Goal: Find specific fact: Find specific fact

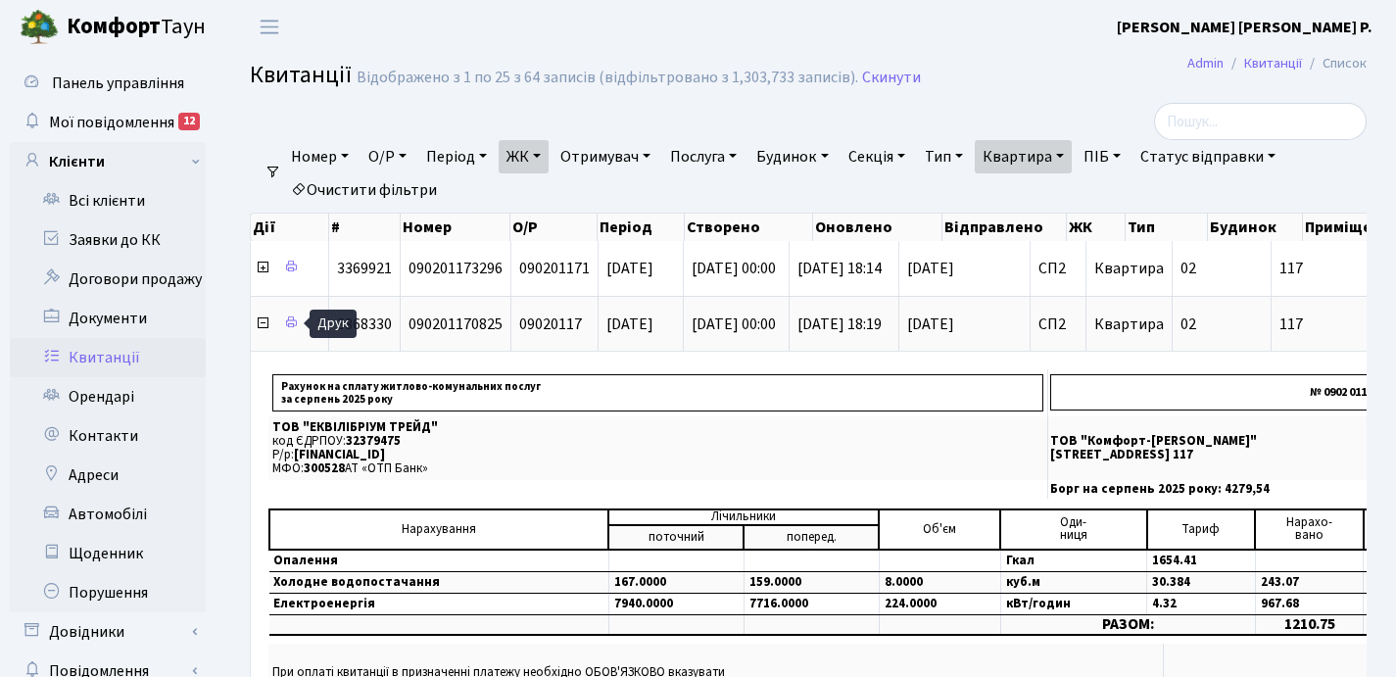
select select "25"
click at [261, 326] on icon at bounding box center [263, 324] width 16 height 16
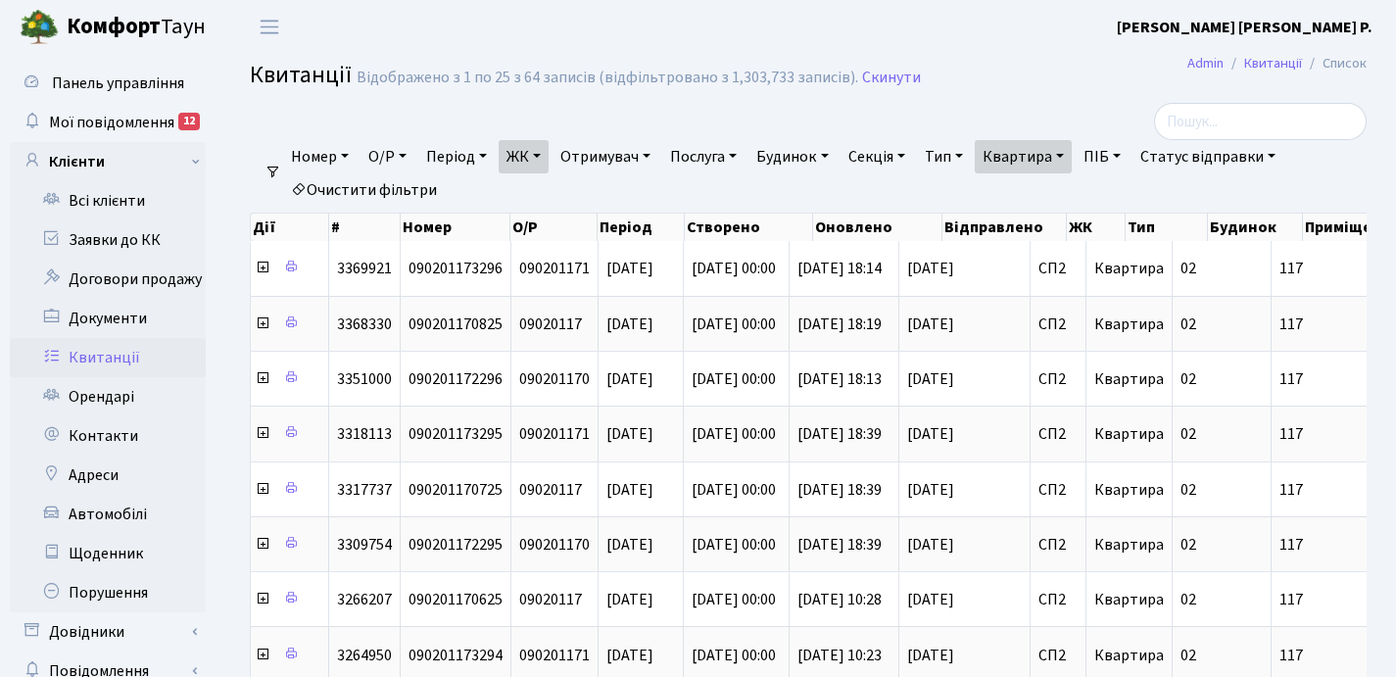
click at [1072, 150] on link "Квартира" at bounding box center [1023, 156] width 97 height 33
type input "1"
type input "2-1325"
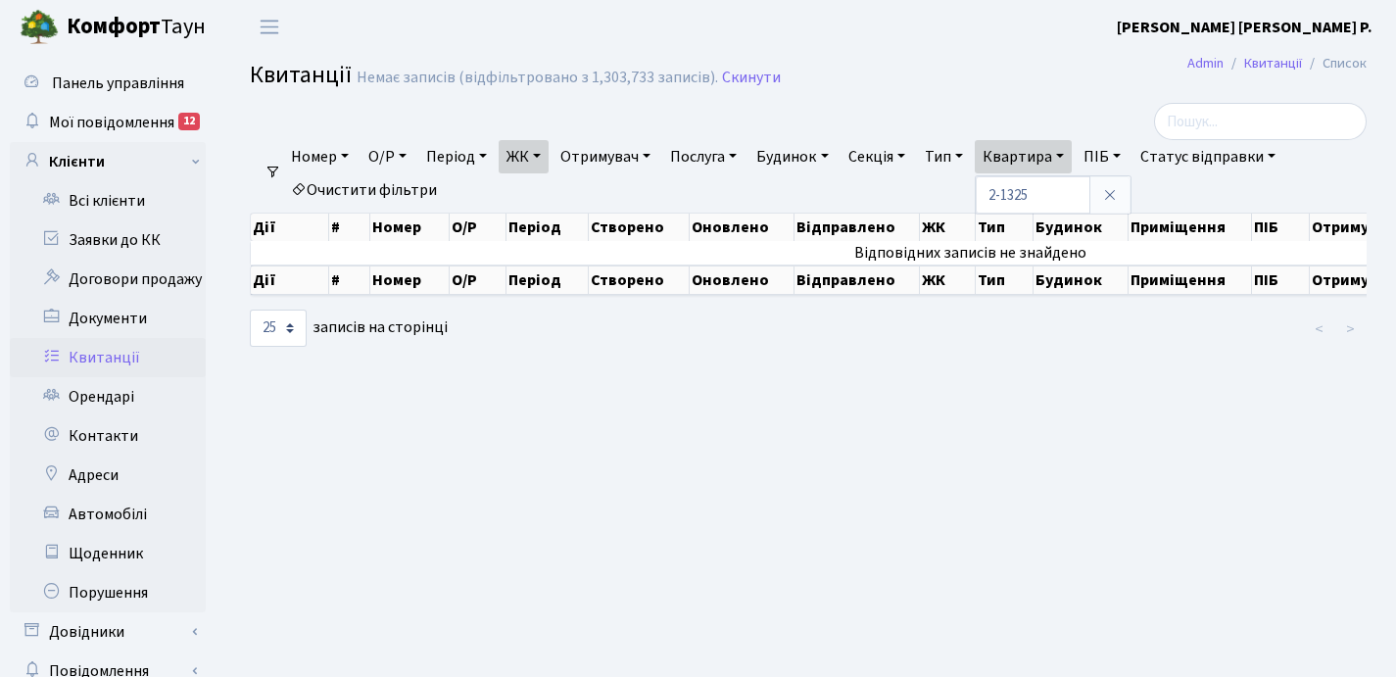
click at [545, 155] on link "ЖК" at bounding box center [524, 156] width 50 height 33
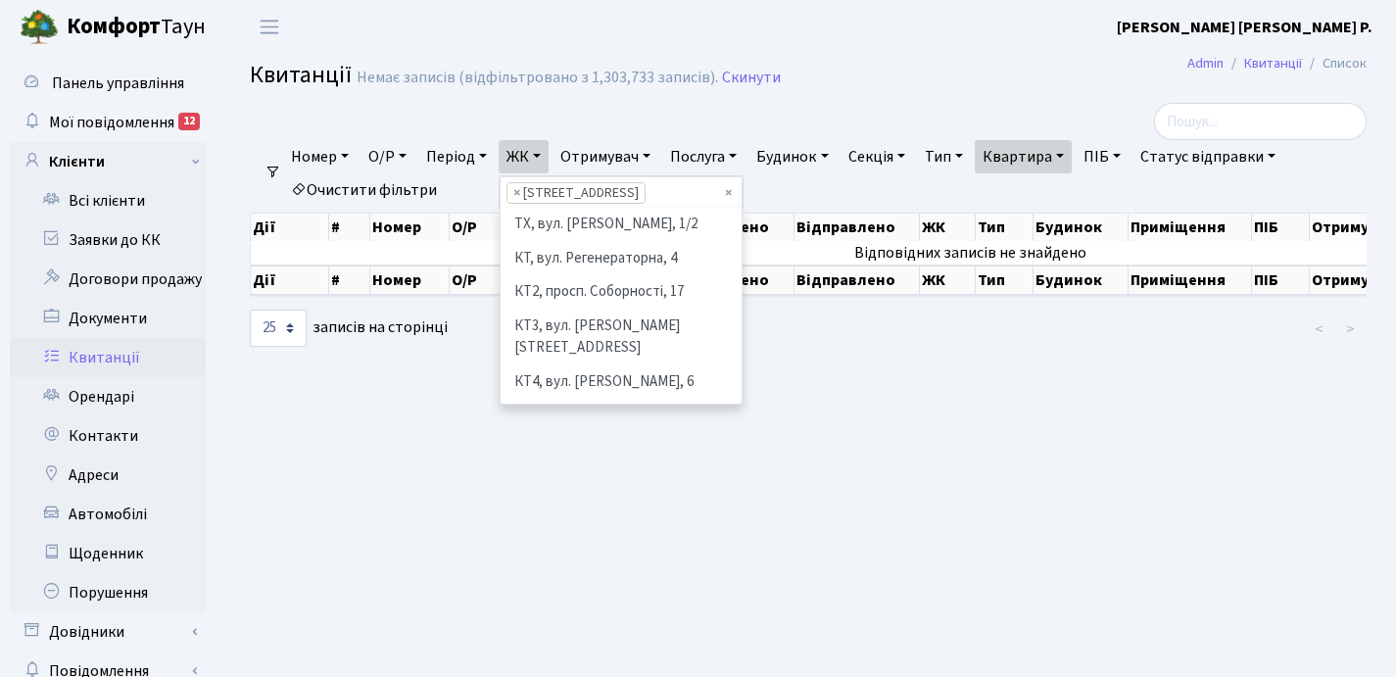
scroll to position [305, 0]
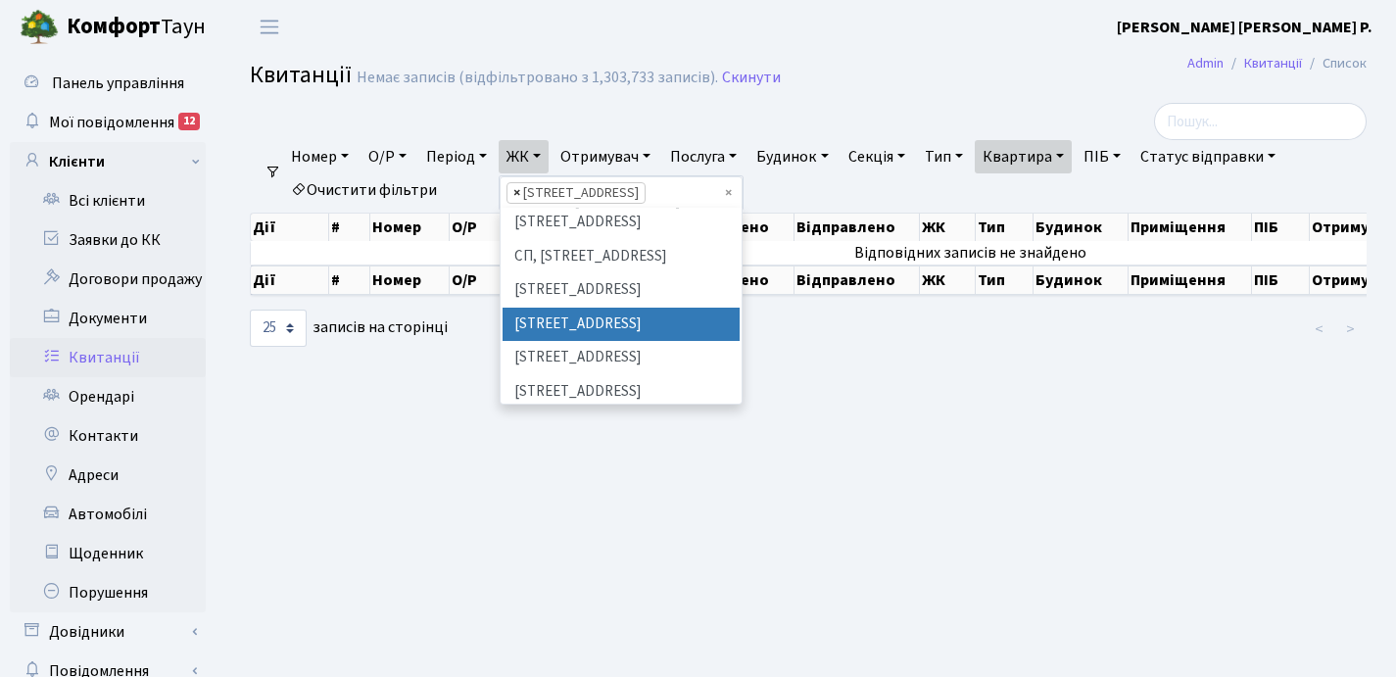
click at [520, 191] on span "×" at bounding box center [516, 193] width 7 height 20
select select
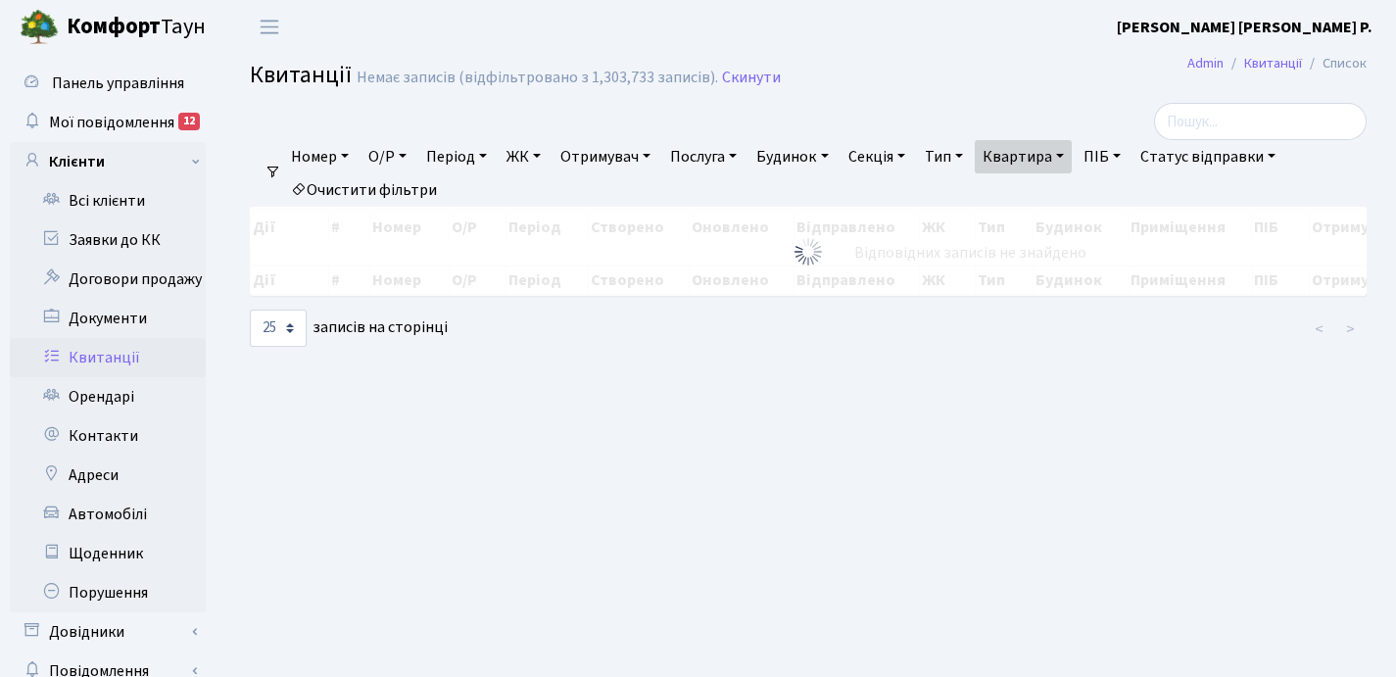
click at [544, 156] on link "ЖК" at bounding box center [524, 156] width 50 height 33
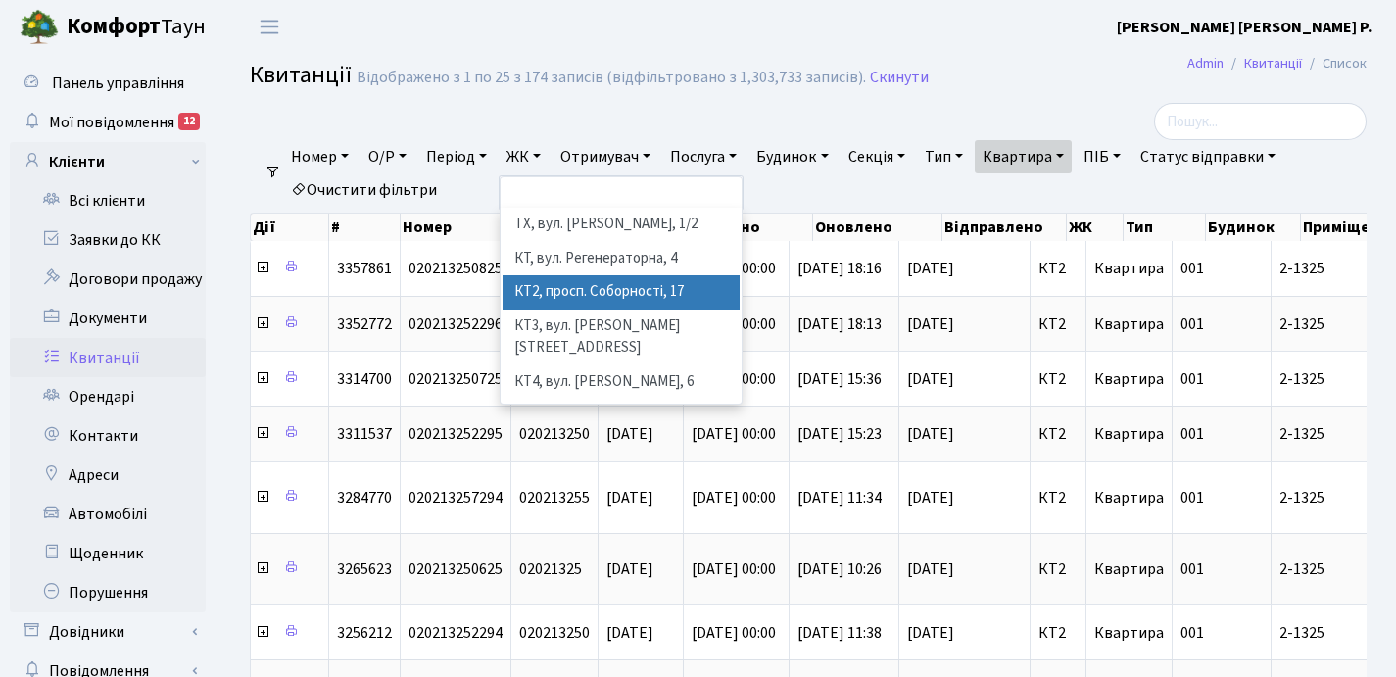
click at [593, 284] on li "КТ2, просп. Соборності, 17" at bounding box center [621, 292] width 237 height 34
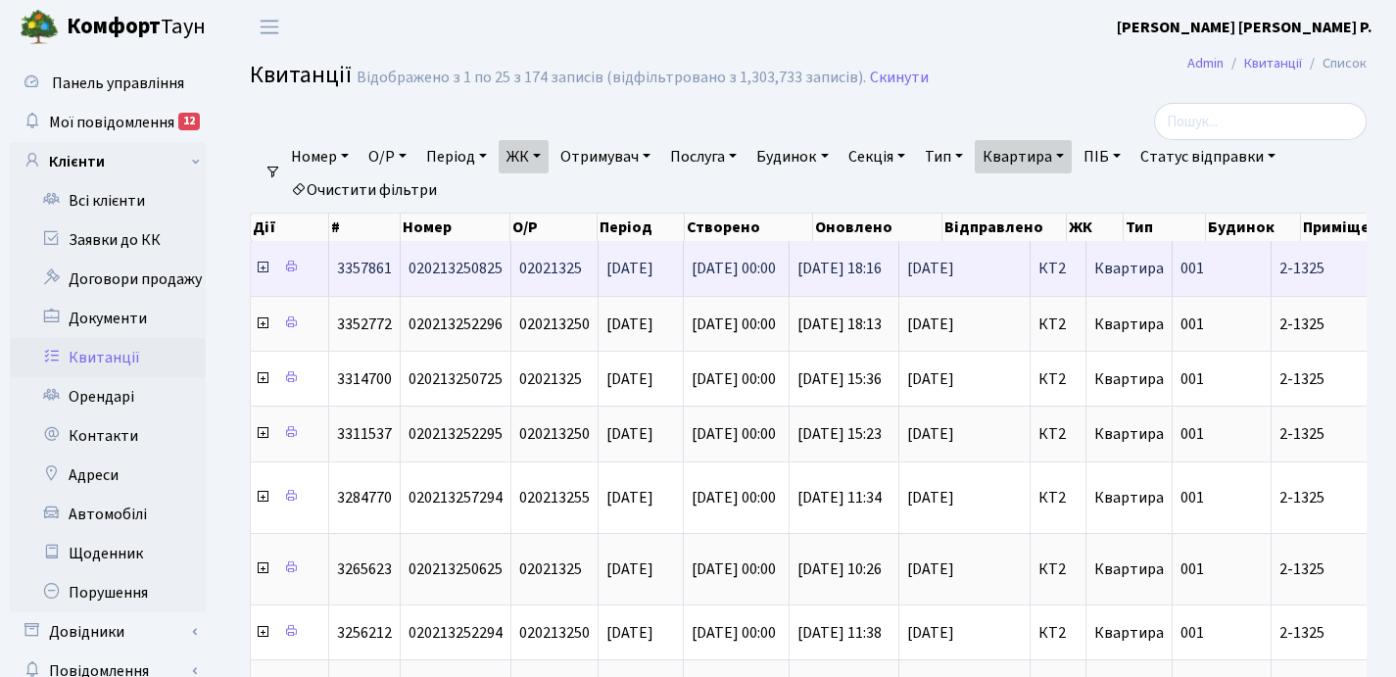
click at [263, 269] on icon at bounding box center [263, 268] width 16 height 16
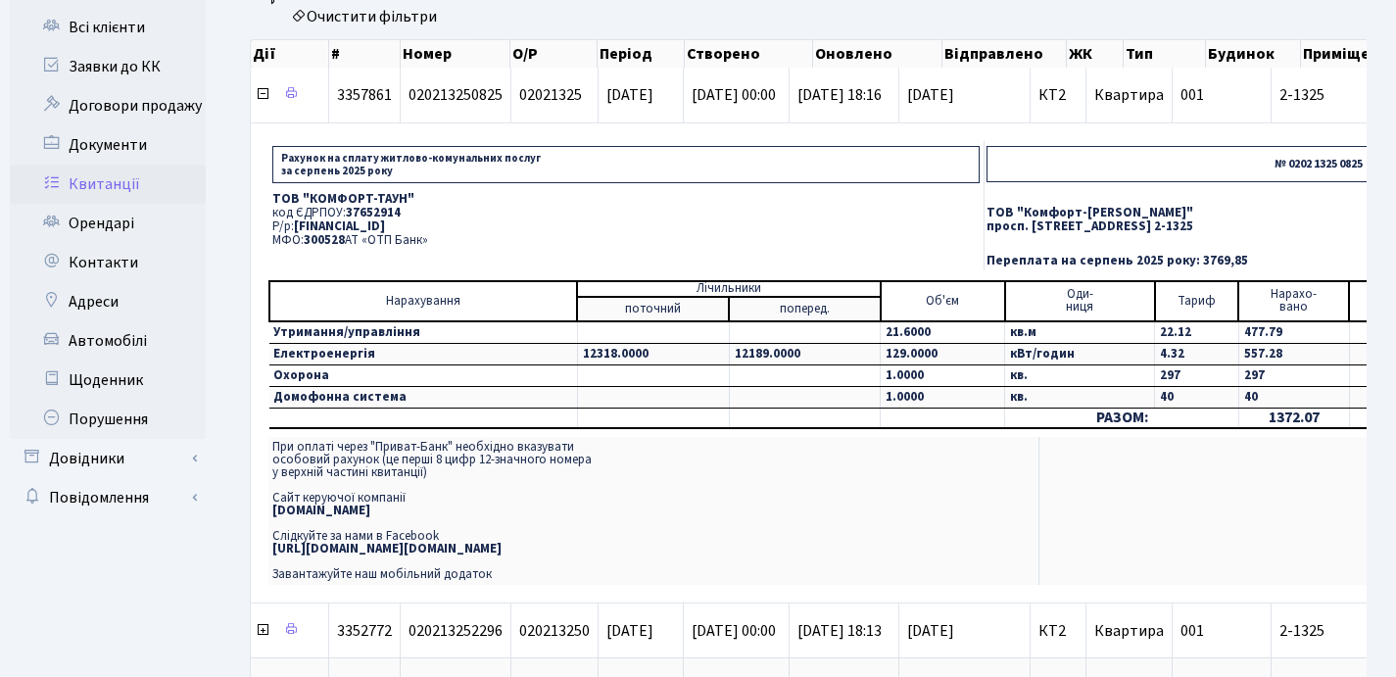
scroll to position [177, 0]
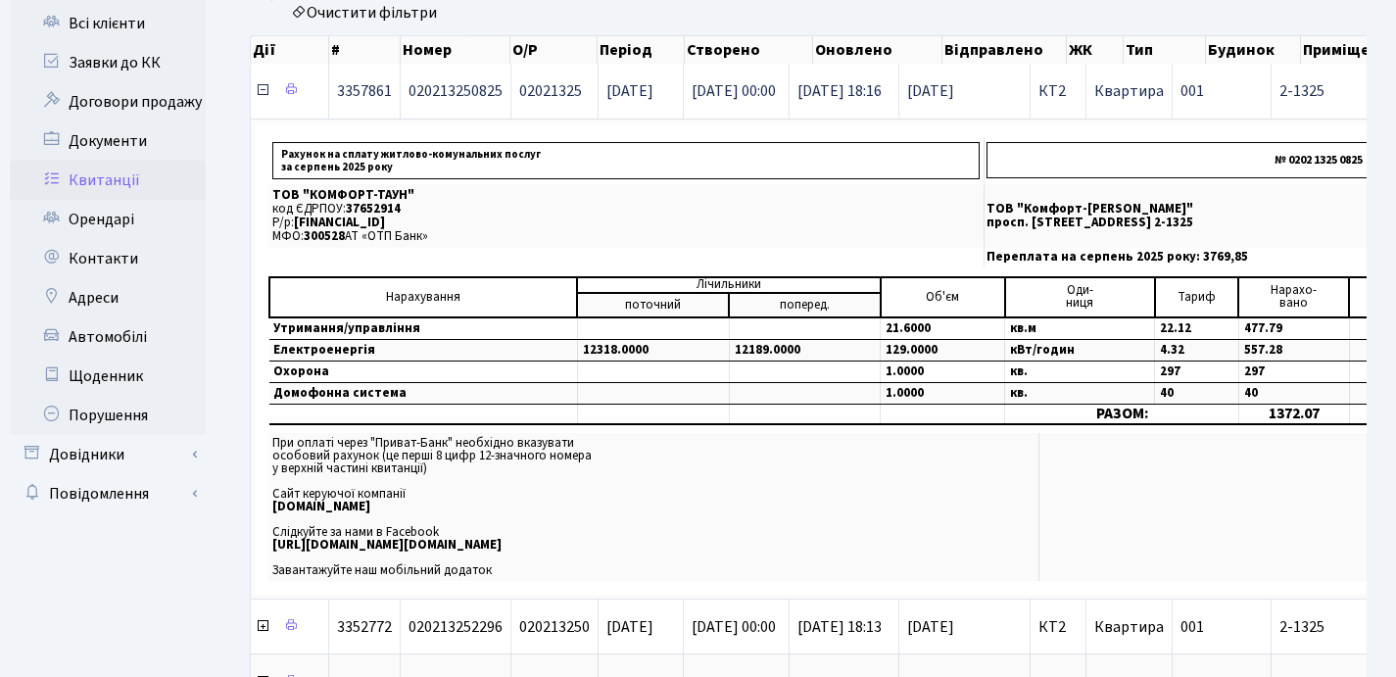
click at [264, 92] on icon at bounding box center [263, 90] width 16 height 16
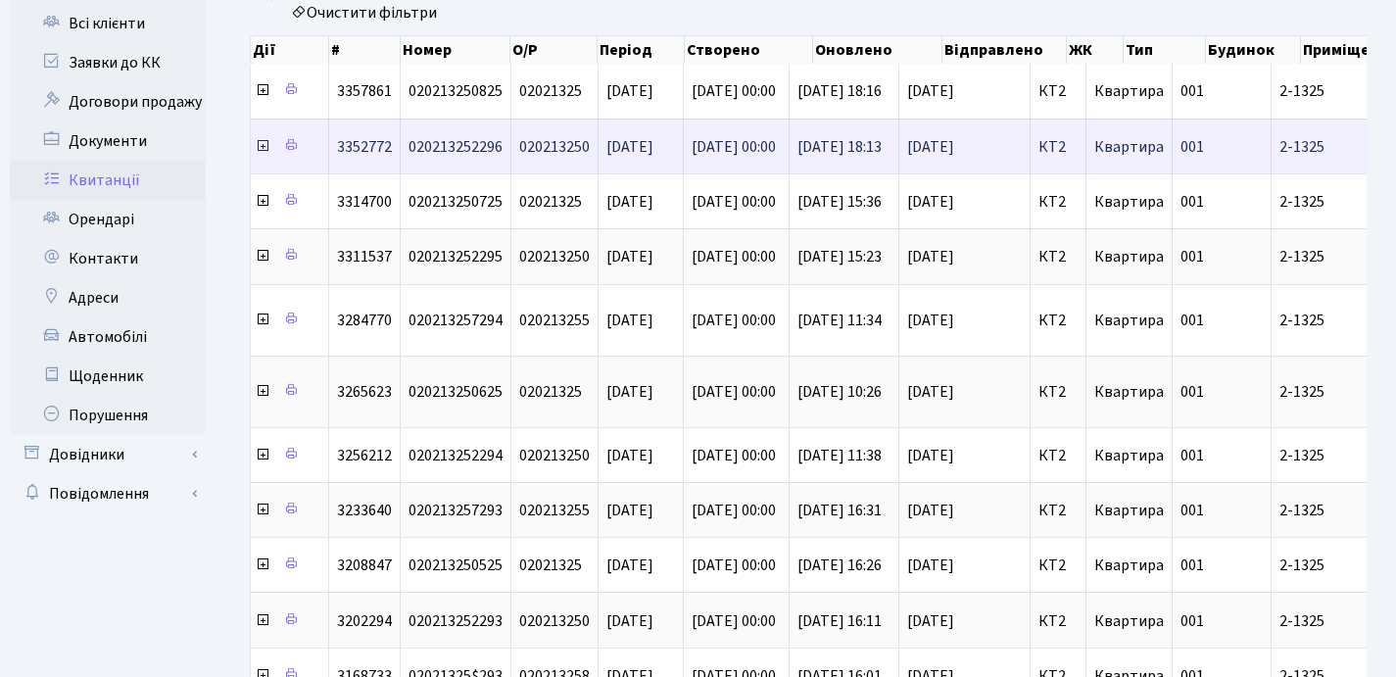
click at [262, 148] on icon at bounding box center [263, 146] width 16 height 16
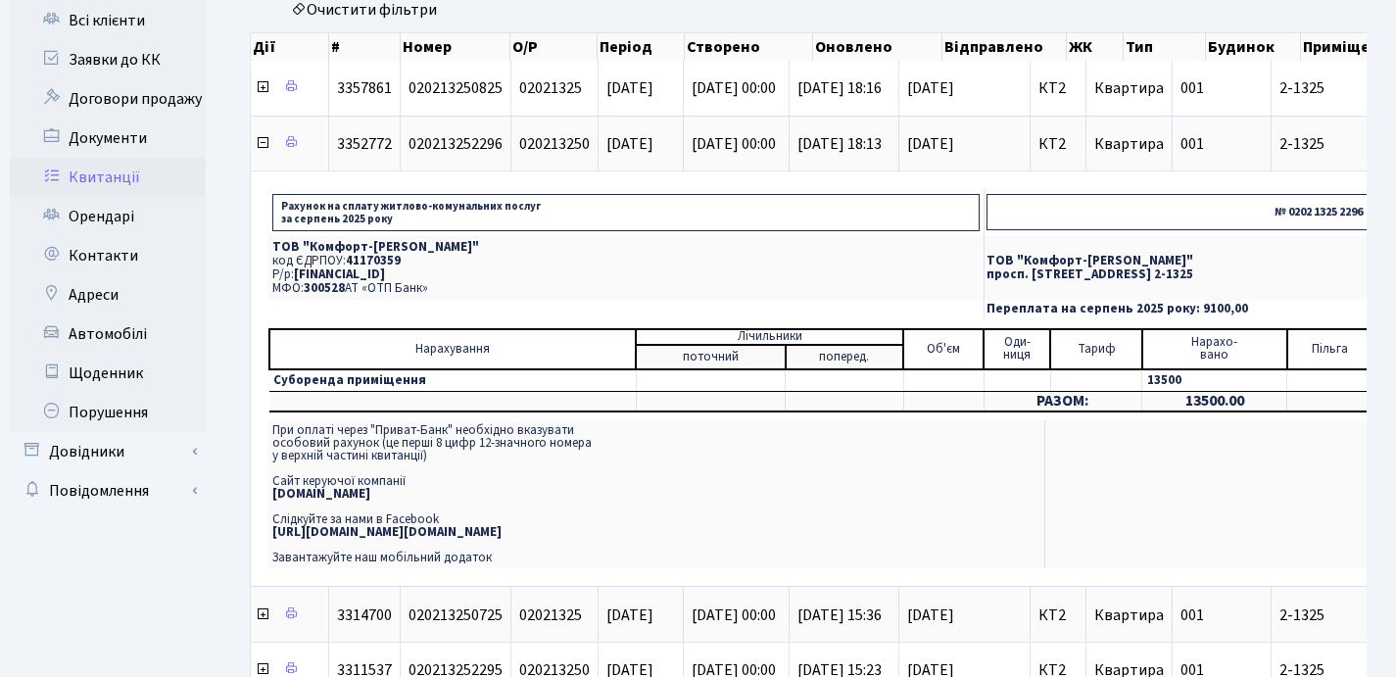
scroll to position [181, 0]
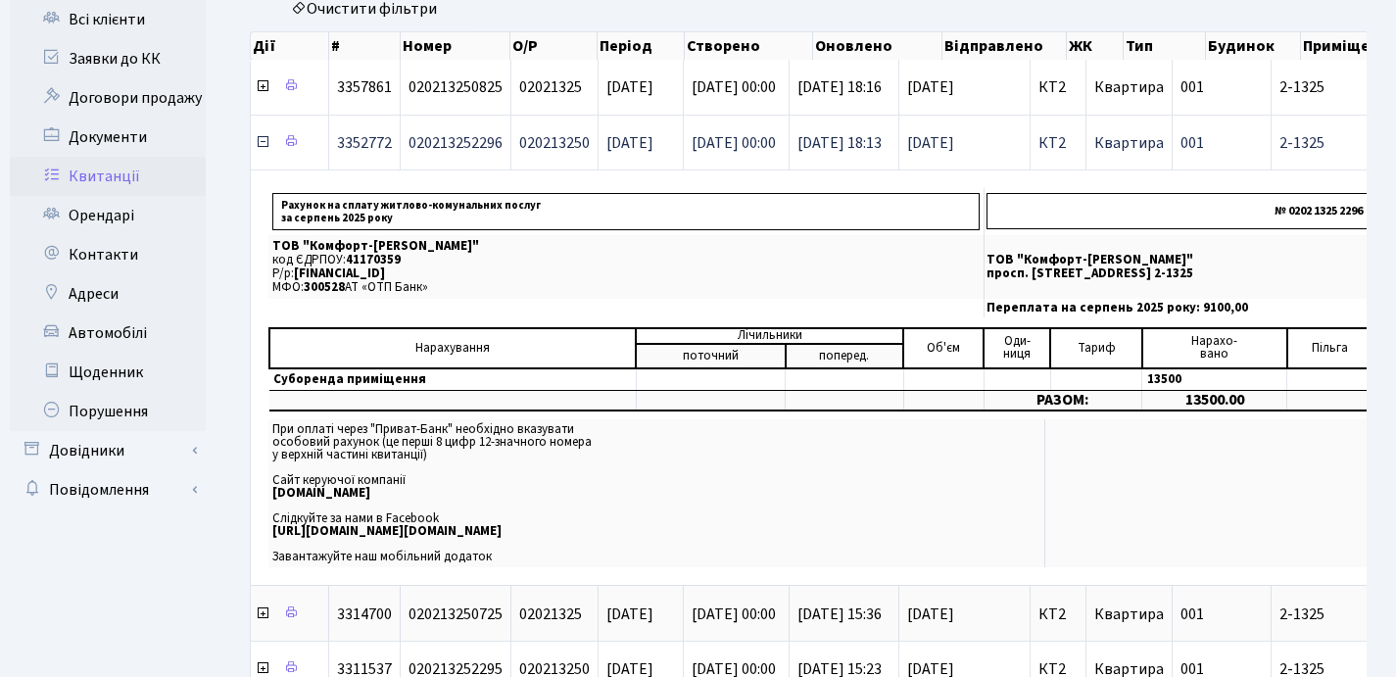
click at [261, 143] on icon at bounding box center [263, 142] width 16 height 16
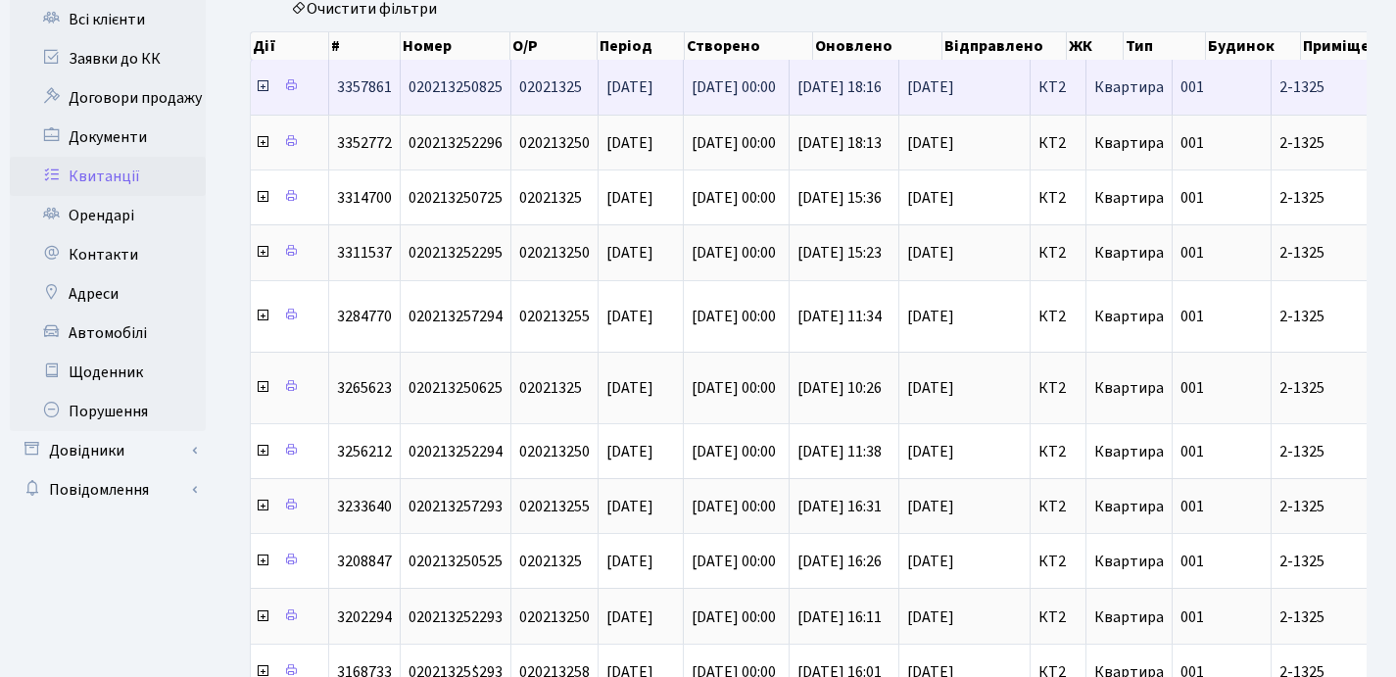
click at [261, 88] on icon at bounding box center [263, 86] width 16 height 16
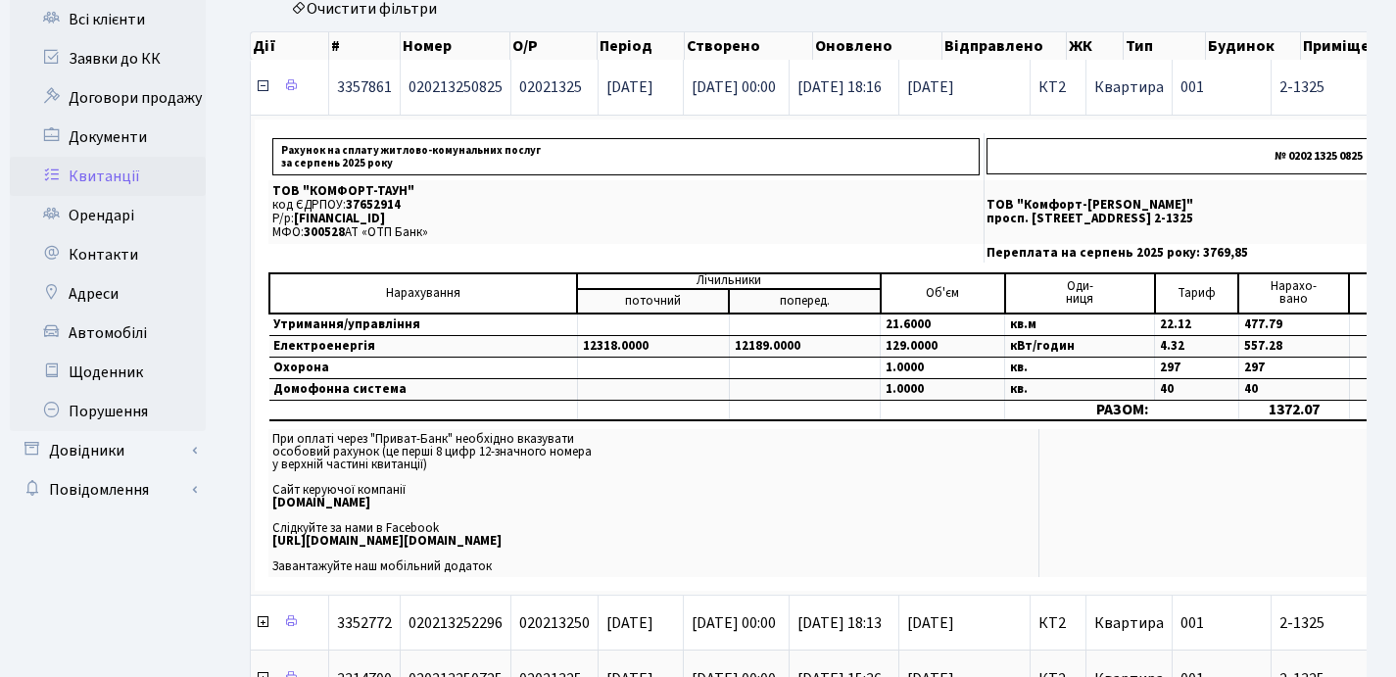
click at [263, 87] on icon at bounding box center [263, 86] width 16 height 16
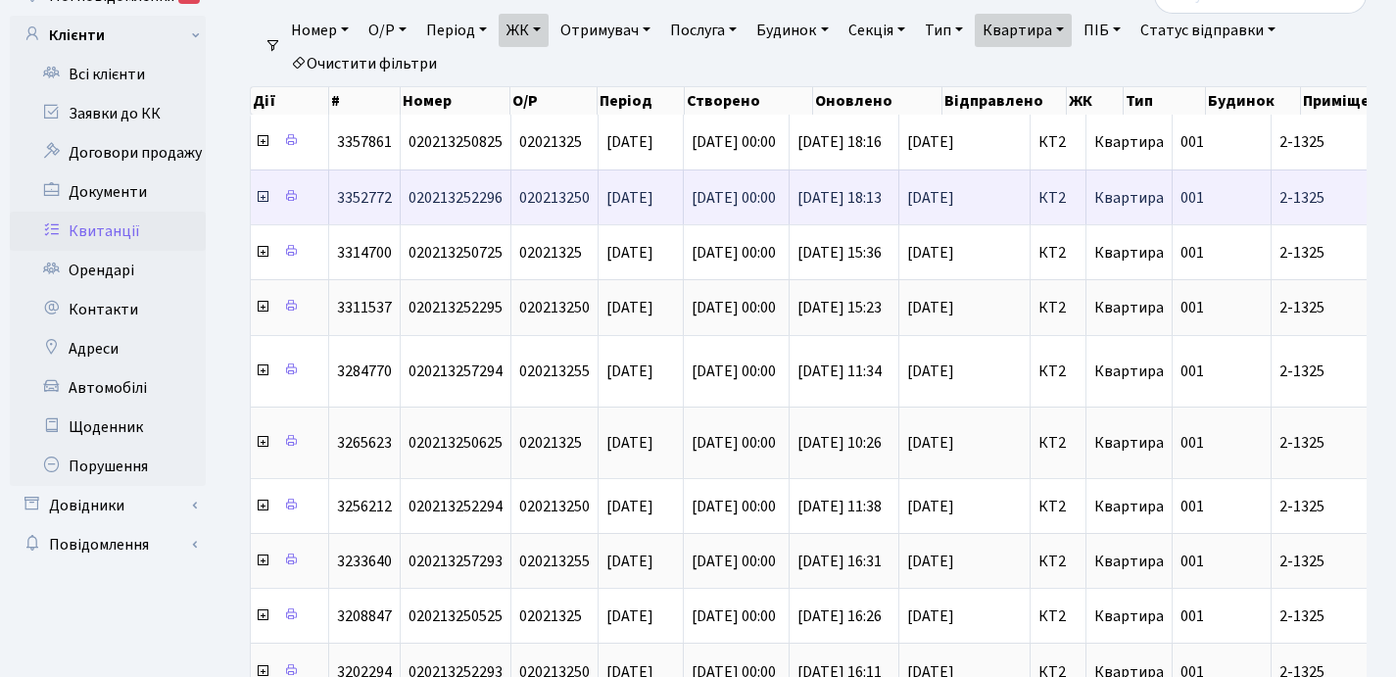
scroll to position [0, 0]
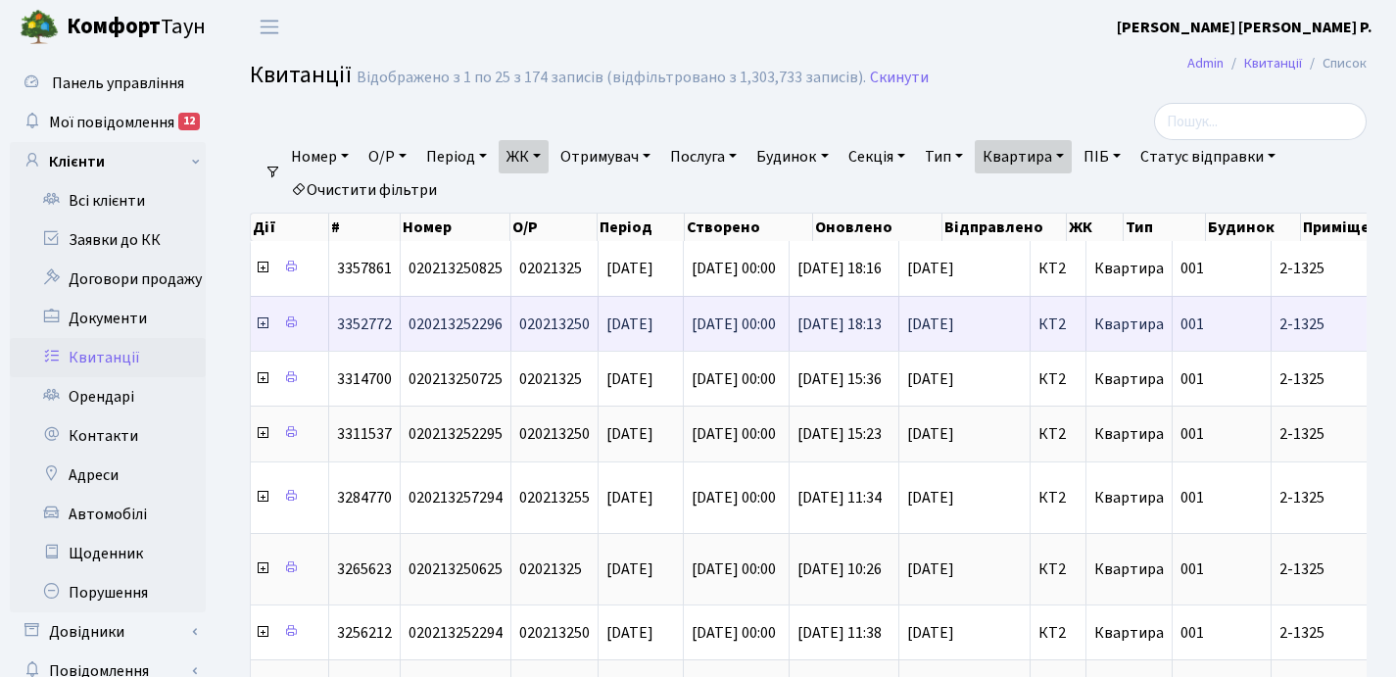
click at [263, 326] on icon at bounding box center [263, 324] width 16 height 16
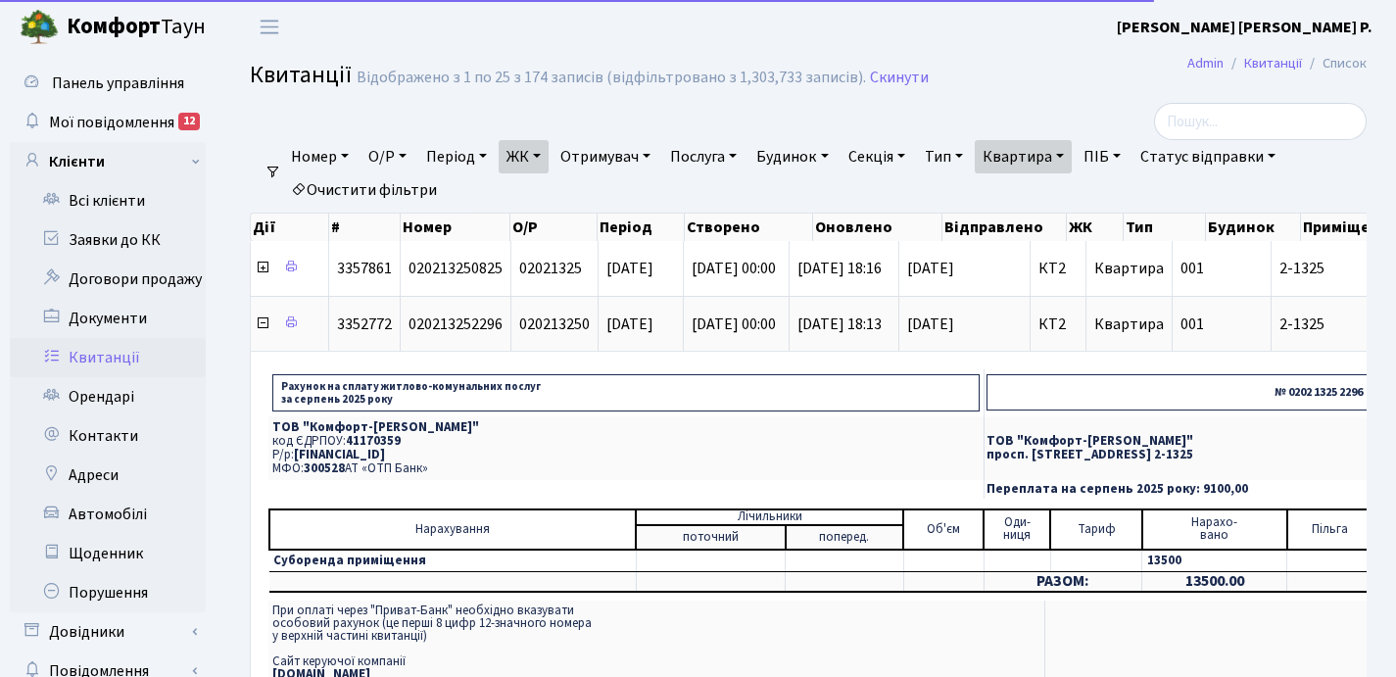
scroll to position [37, 0]
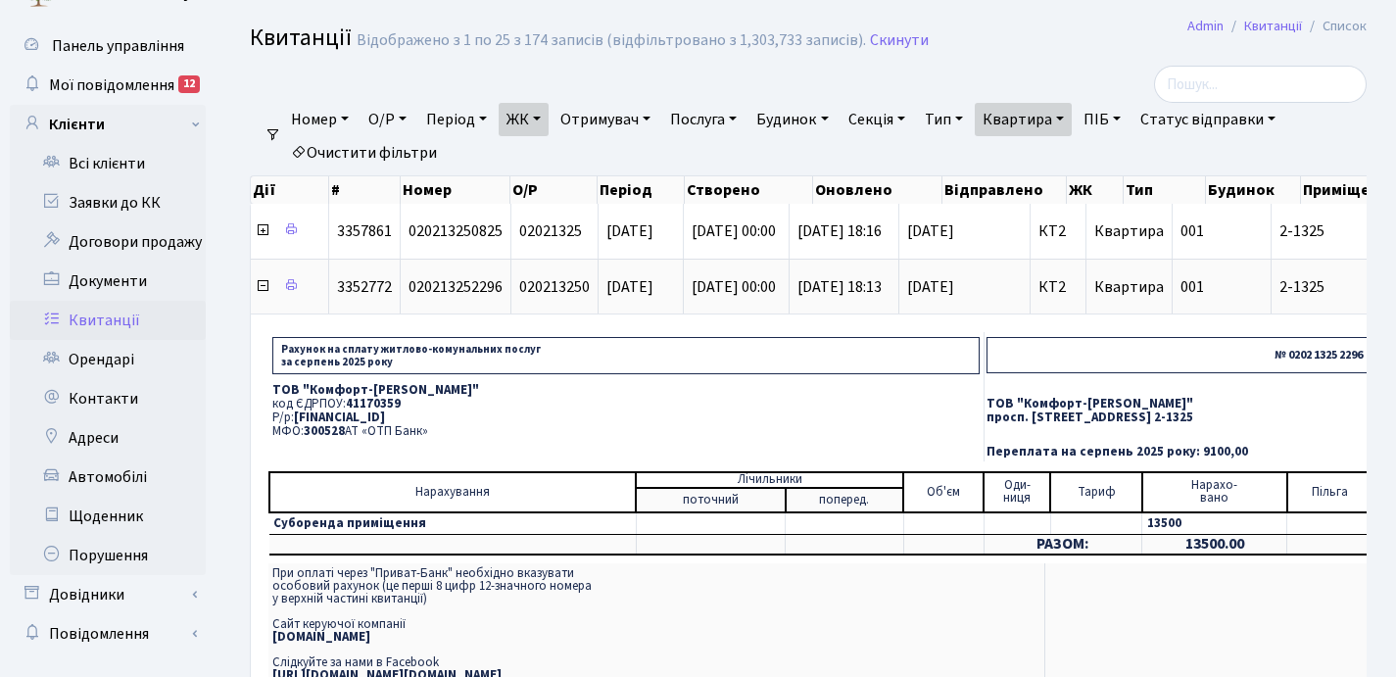
drag, startPoint x: 432, startPoint y: 434, endPoint x: 269, endPoint y: 386, distance: 169.6
click at [269, 386] on td "ТОВ "Комфорт-Таун Ріелт" код ЄДРПОУ: 41170359 Р/р: [FINANCIAL_ID] МФО: 300528 А…" at bounding box center [626, 411] width 716 height 64
copy td "ТОВ "Комфорт-Таун Ріелт" код ЄДРПОУ: 41170359 Р/р: [FINANCIAL_ID] МФО: 300528 А…"
